Goal: Communication & Community: Answer question/provide support

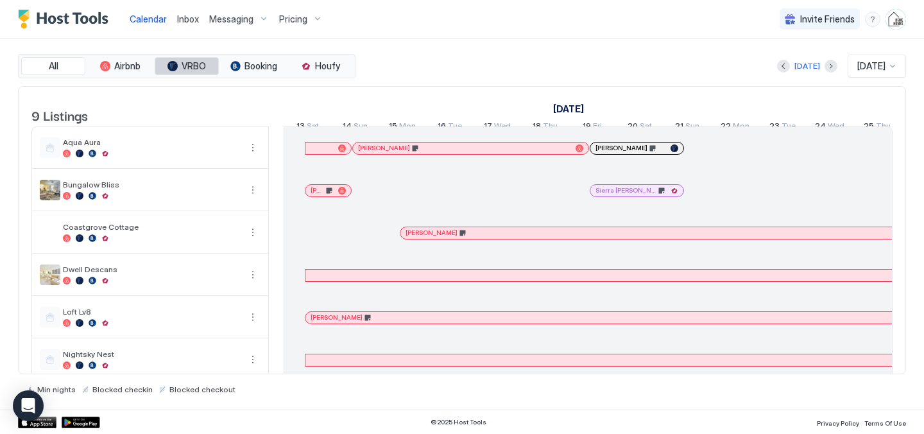
scroll to position [0, 713]
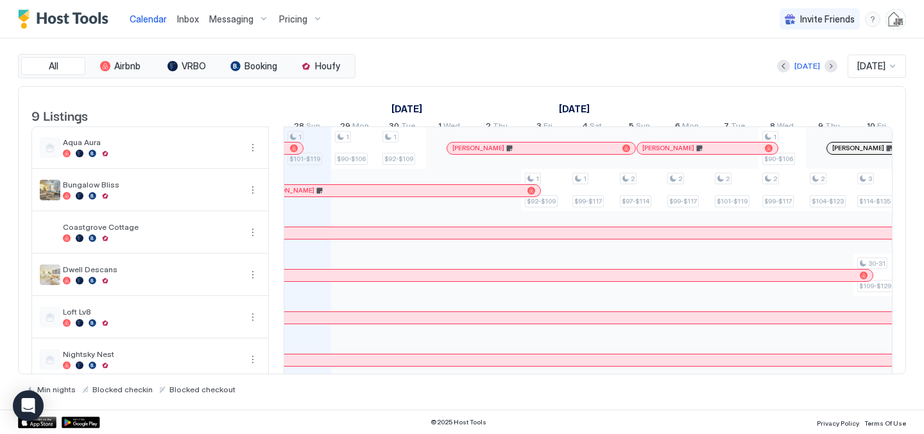
click at [192, 19] on span "Inbox" at bounding box center [188, 18] width 22 height 11
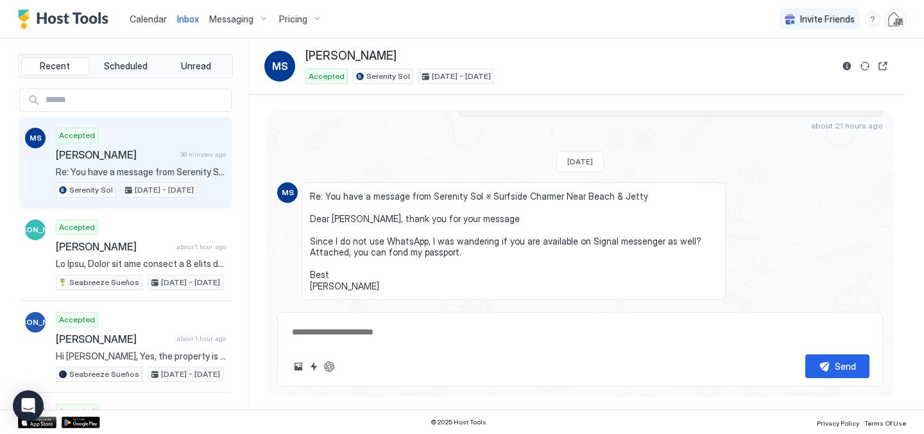
scroll to position [485, 0]
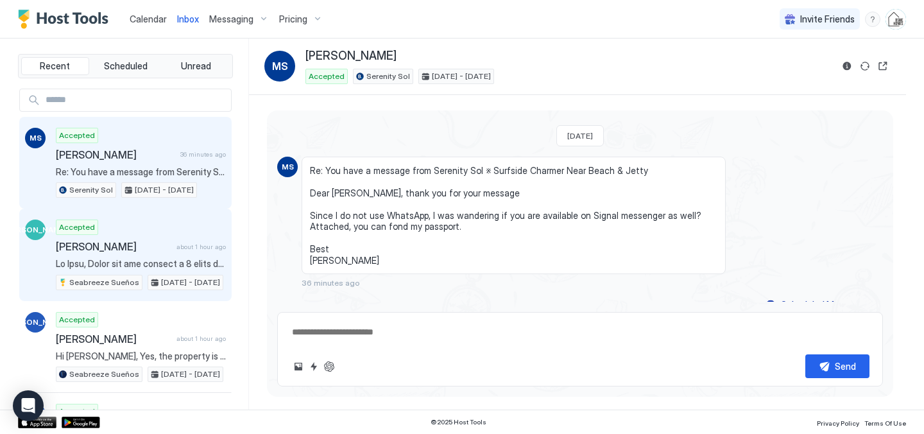
click at [133, 257] on div "Accepted [PERSON_NAME] about 1 hour ago Seabreeze Sueños [DATE] - [DATE]" at bounding box center [141, 254] width 170 height 71
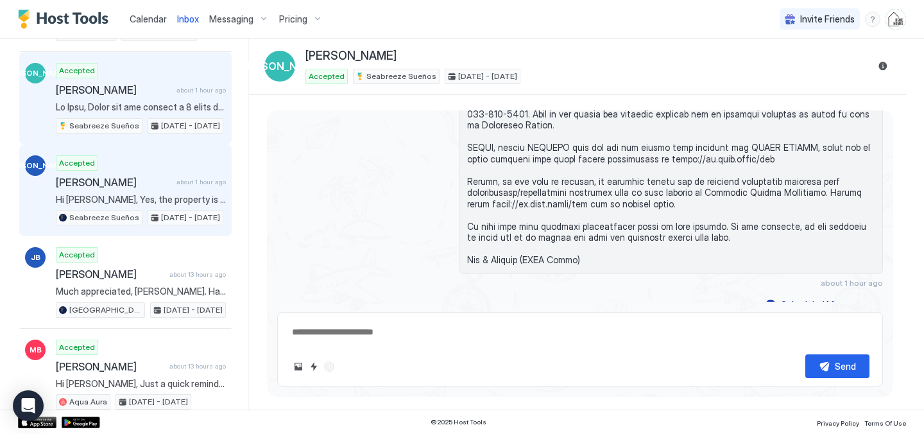
scroll to position [162, 0]
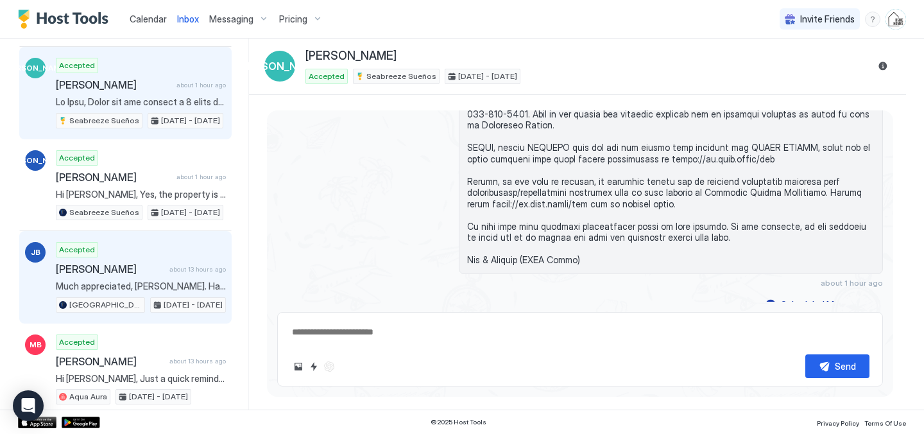
click at [141, 275] on span "[PERSON_NAME]" at bounding box center [110, 268] width 108 height 13
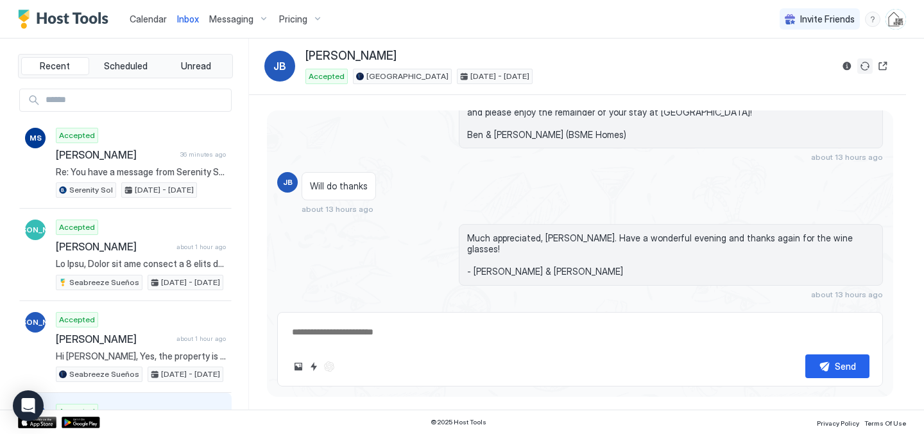
click at [868, 67] on button "Sync reservation" at bounding box center [864, 65] width 15 height 15
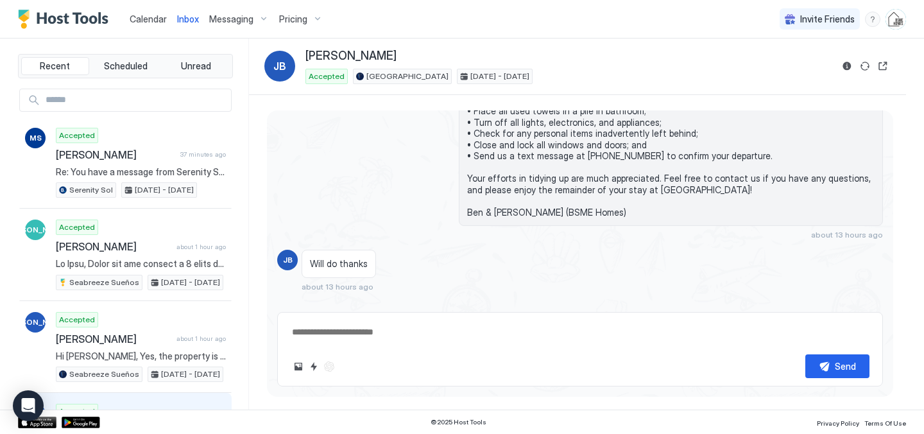
scroll to position [2529, 0]
